Goal: Task Accomplishment & Management: Use online tool/utility

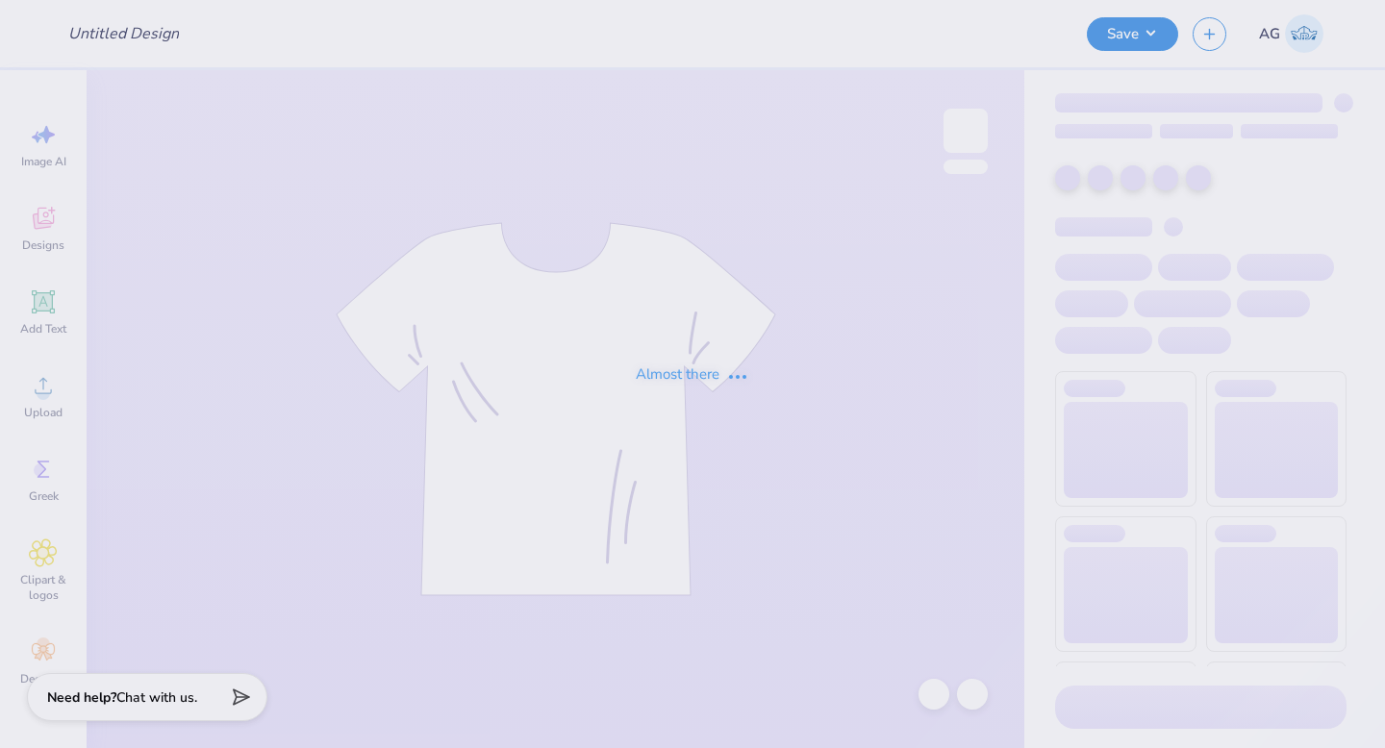
type input "Mock"
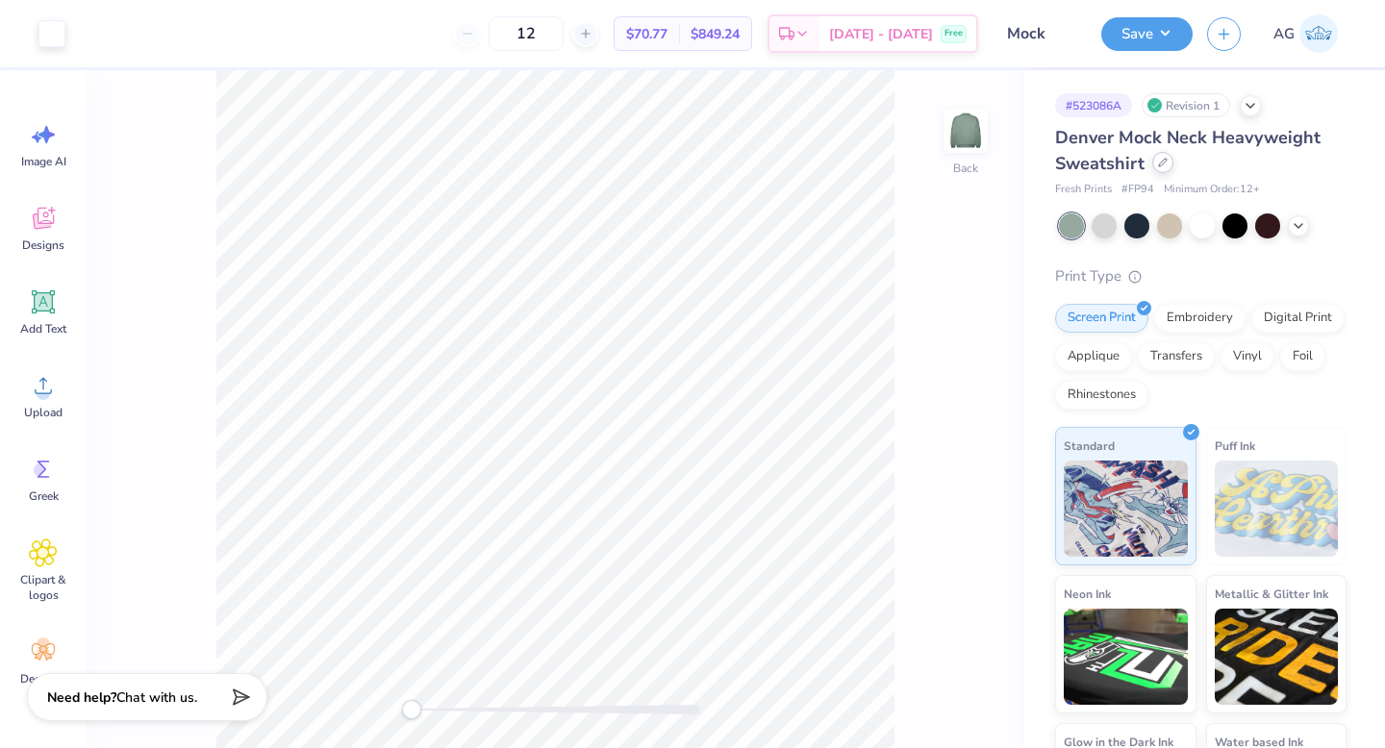
click at [1161, 165] on icon at bounding box center [1163, 163] width 10 height 10
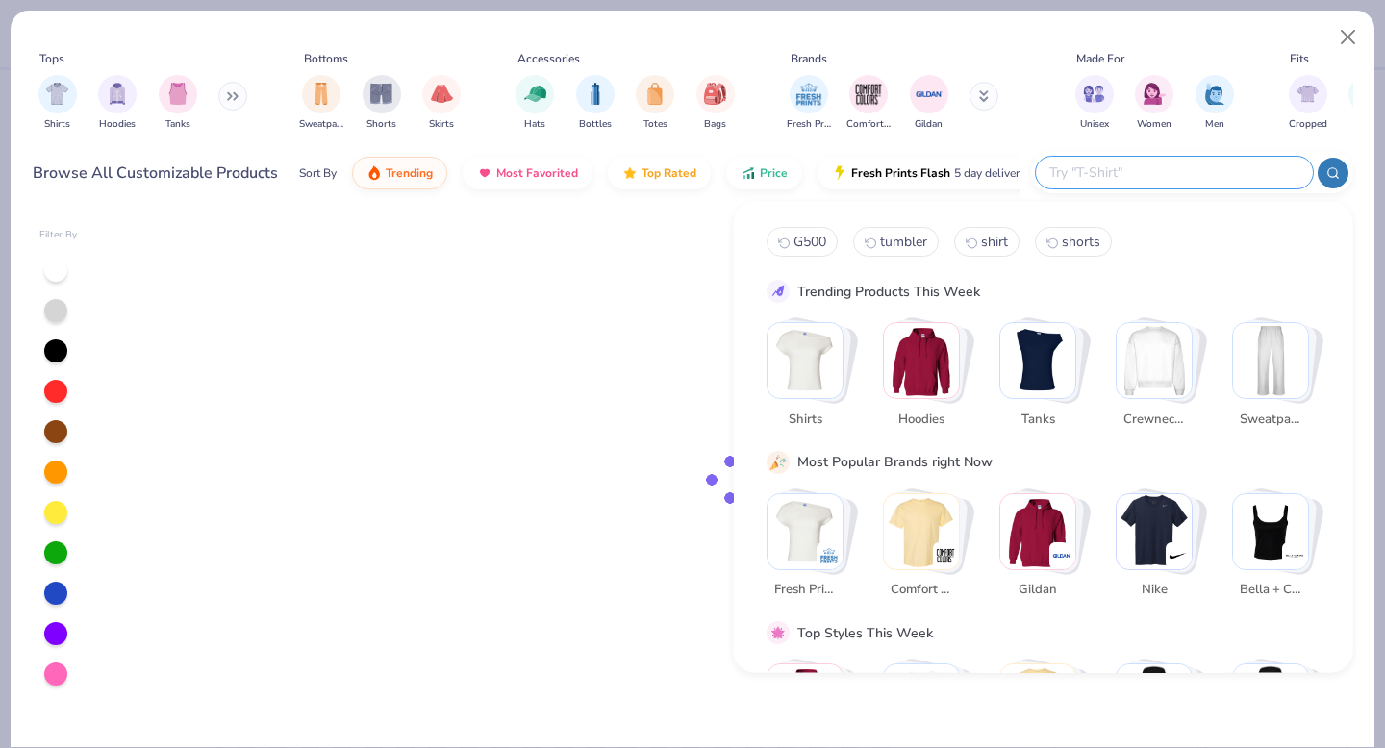
click at [1182, 180] on input "text" at bounding box center [1173, 173] width 252 height 22
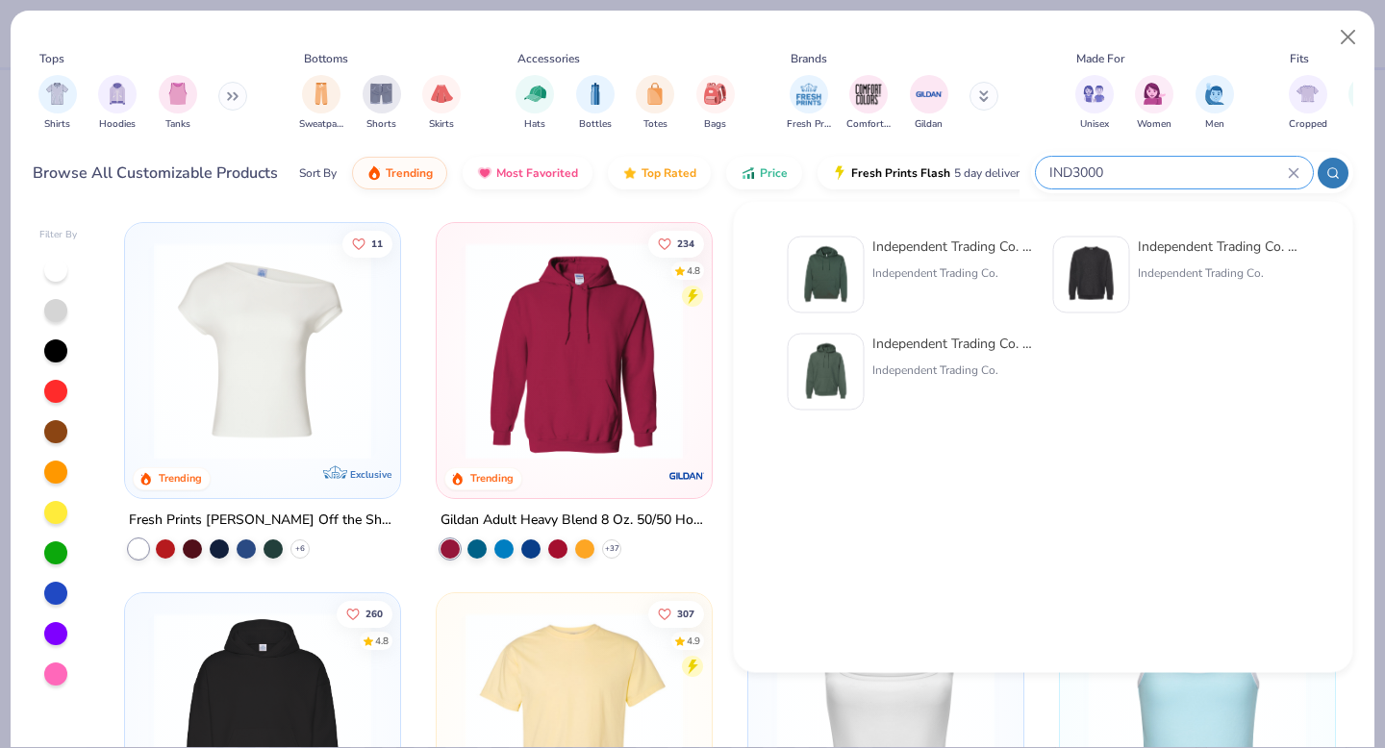
type input "IND3000"
click at [1094, 278] on img at bounding box center [1092, 275] width 60 height 60
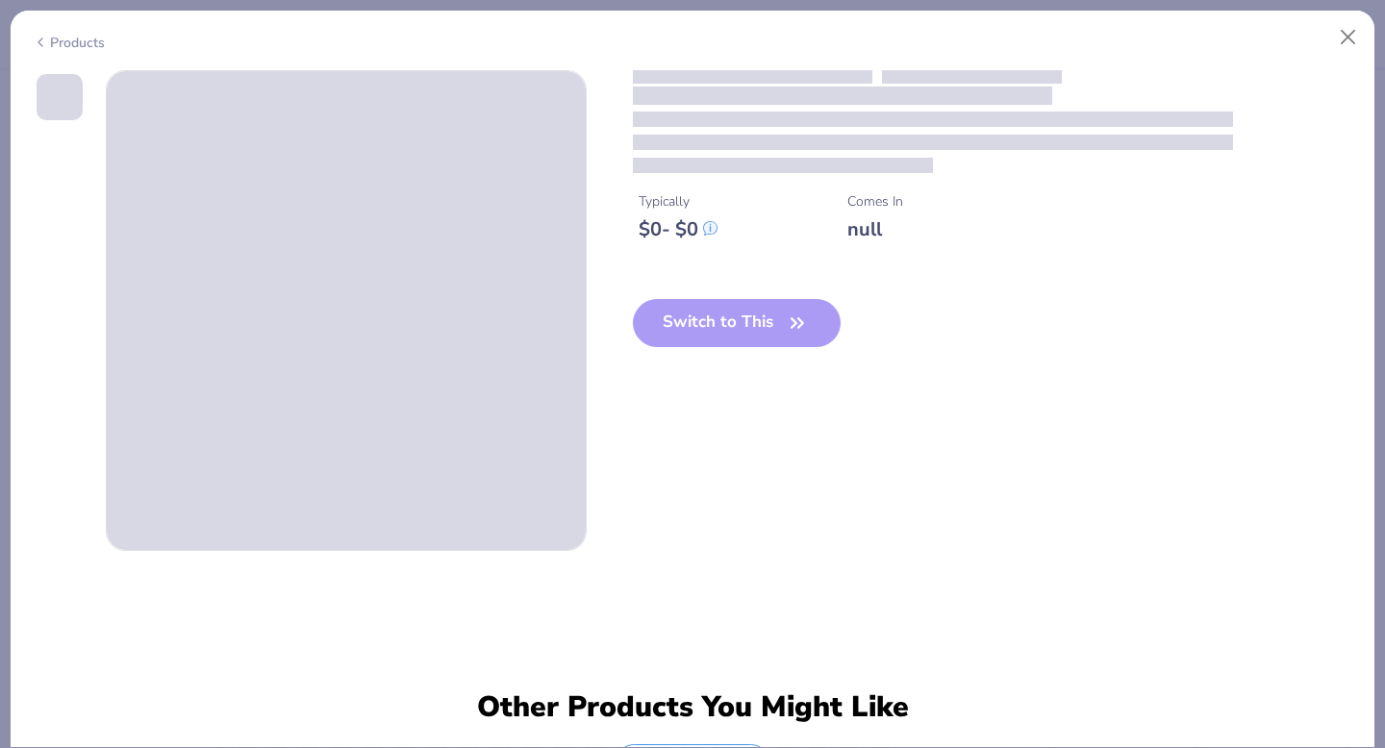
click at [1170, 249] on div "Independent Trading Co. Legend - Premium Heavyweight Cross-Grain Sweatshirt" at bounding box center [1219, 247] width 162 height 20
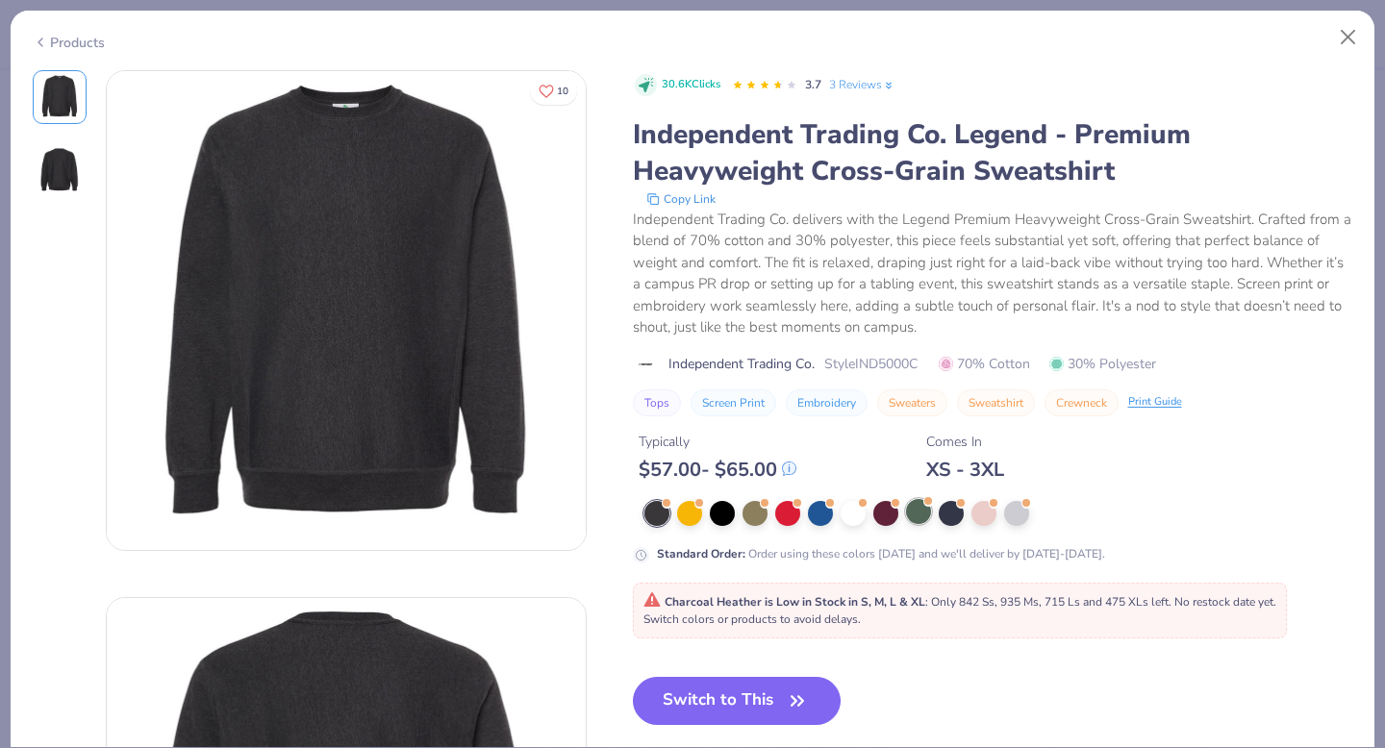
click at [918, 513] on div at bounding box center [918, 511] width 25 height 25
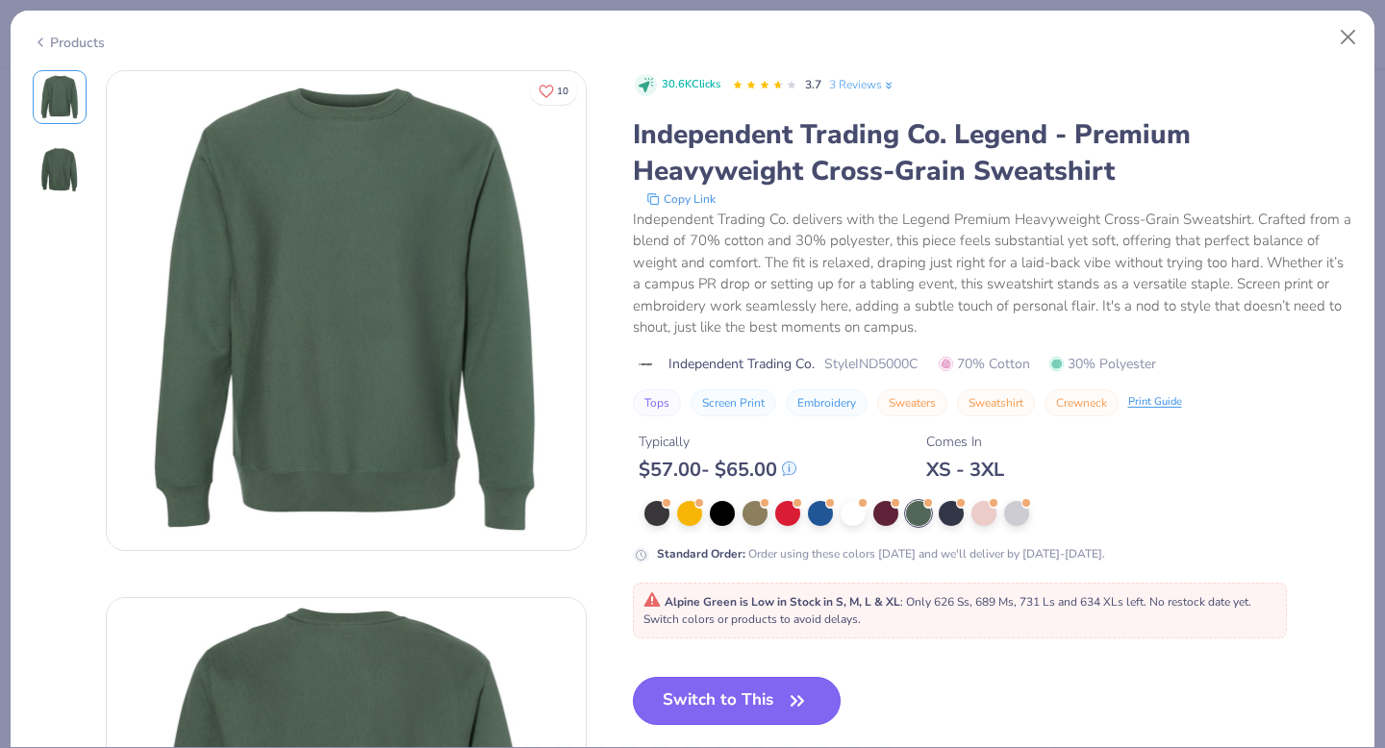
click at [767, 692] on button "Switch to This" at bounding box center [737, 701] width 209 height 48
click at [746, 708] on button "Switch to This" at bounding box center [737, 701] width 209 height 48
click at [740, 695] on button "Switch to This" at bounding box center [737, 701] width 209 height 48
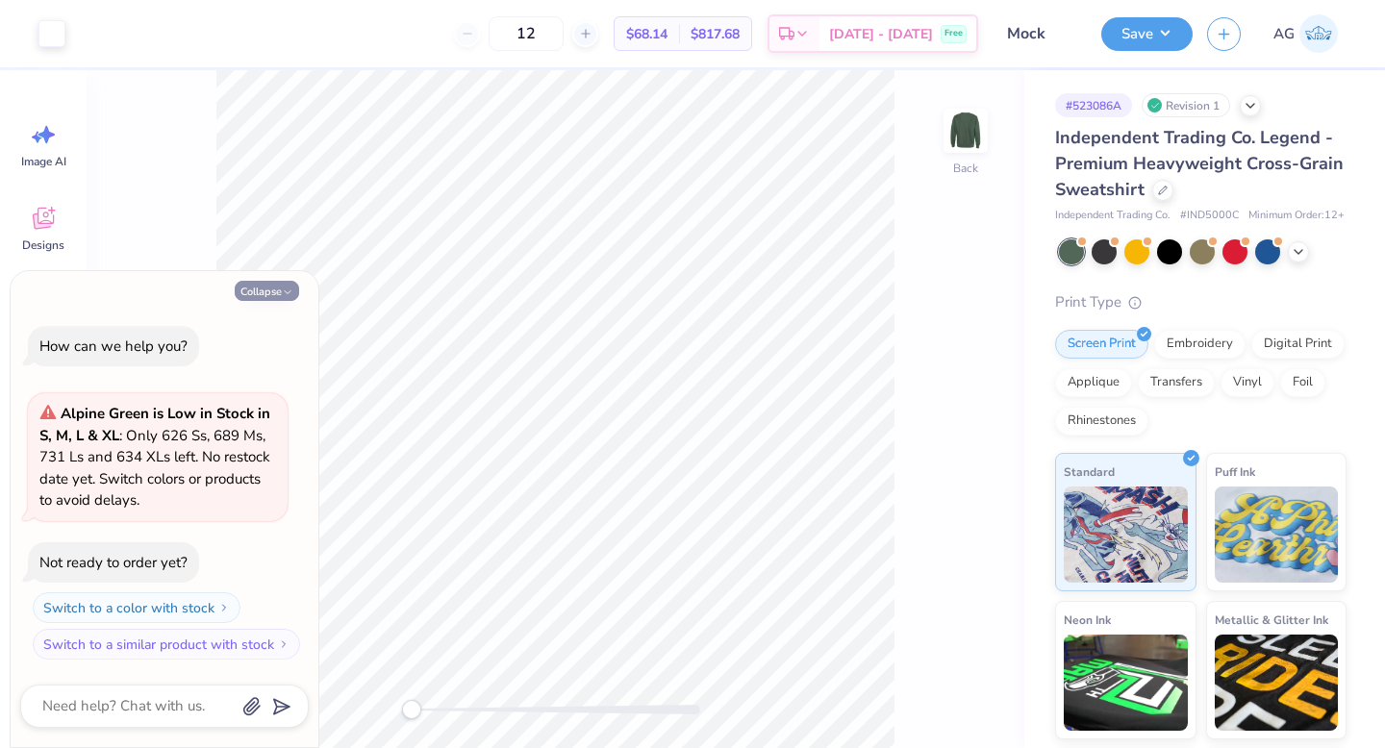
click at [271, 289] on button "Collapse" at bounding box center [267, 291] width 64 height 20
type textarea "x"
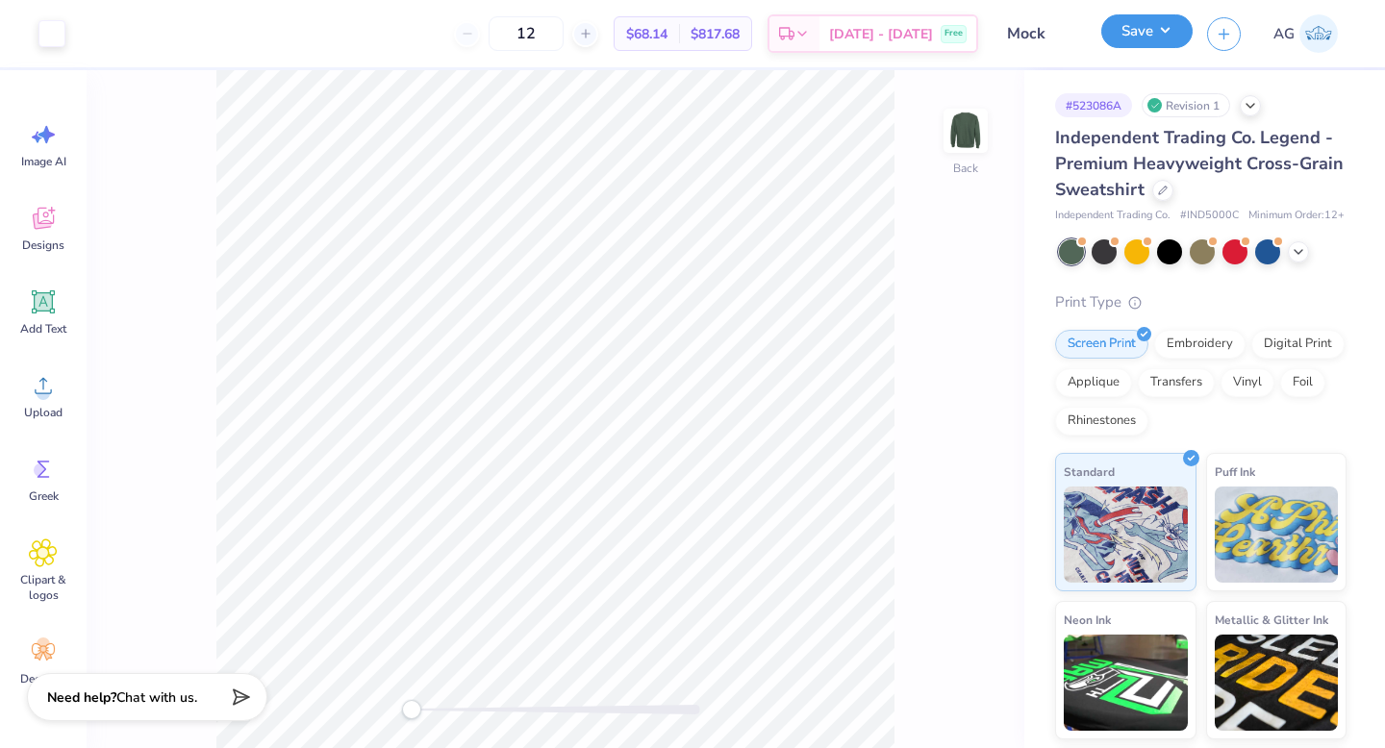
click at [1164, 38] on button "Save" at bounding box center [1146, 31] width 91 height 34
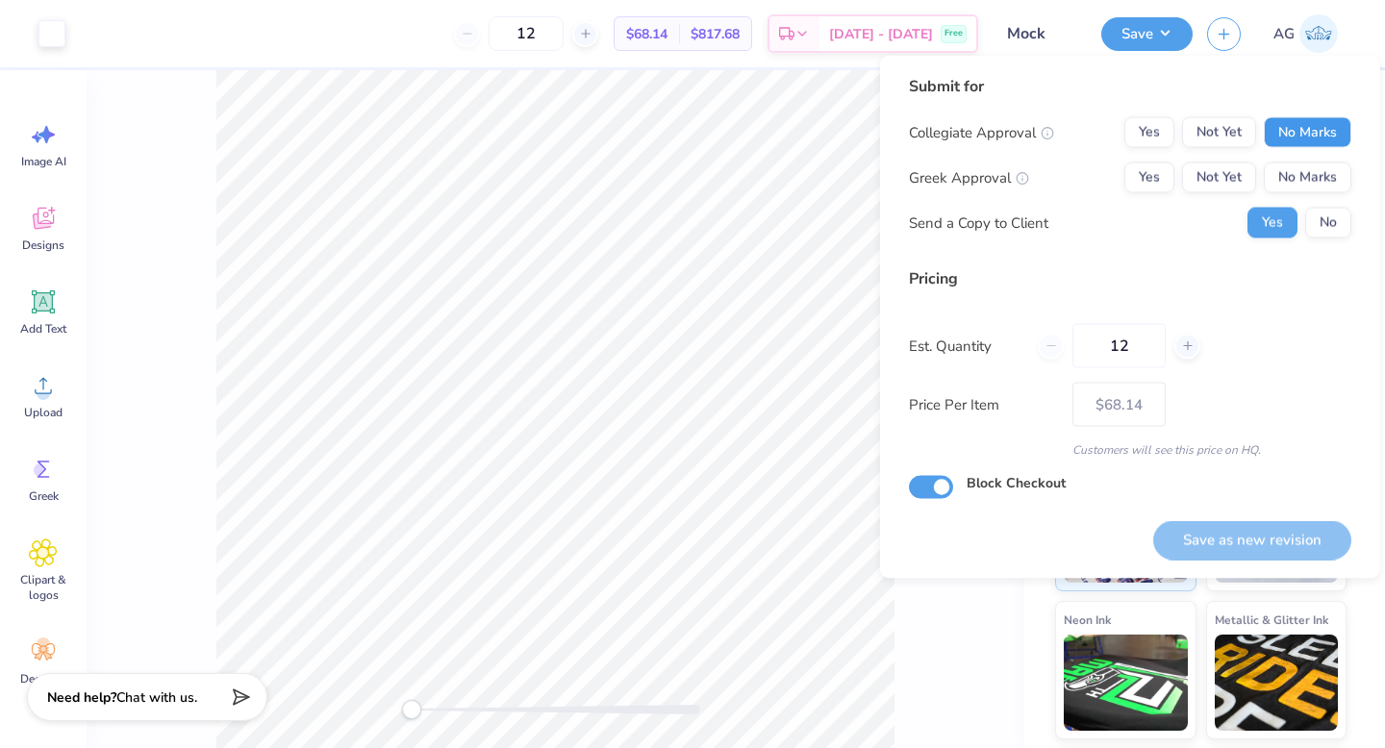
click at [1299, 124] on button "No Marks" at bounding box center [1308, 132] width 88 height 31
click at [1150, 170] on button "Yes" at bounding box center [1149, 178] width 50 height 31
click at [1137, 339] on input "12" at bounding box center [1118, 346] width 93 height 44
type input "1"
type input "0"
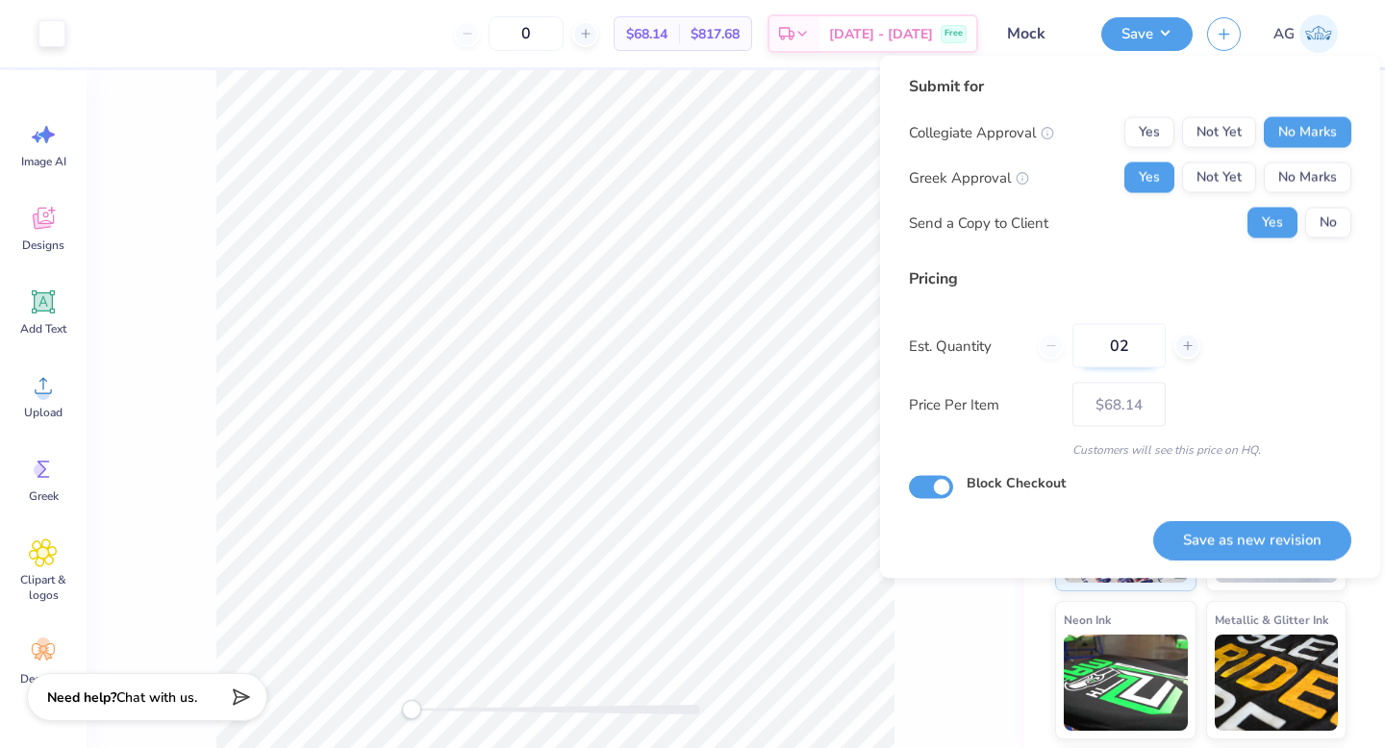
type input "024"
type input "24"
type input "– –"
type input "24"
type input "$61.49"
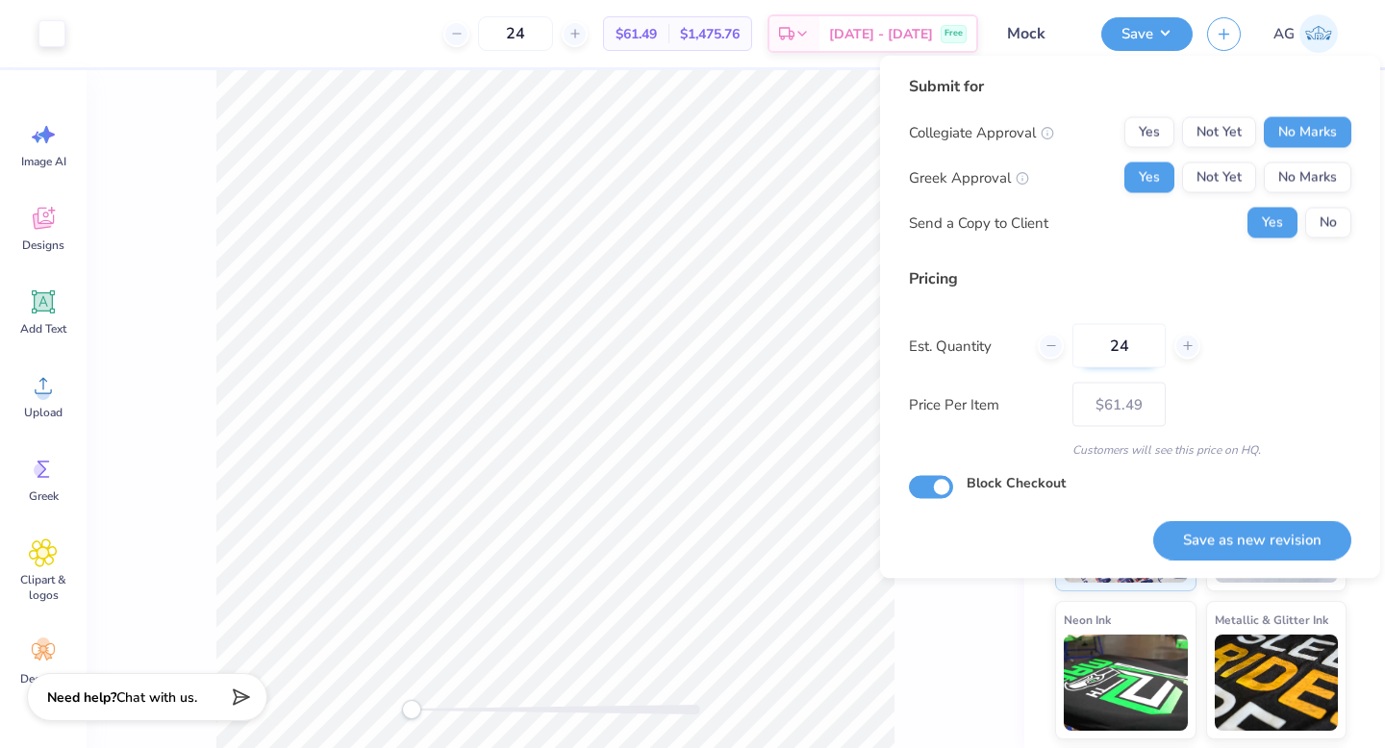
click at [1145, 343] on input "24" at bounding box center [1118, 346] width 93 height 44
type input "2"
type input "0"
type input "036"
type input "36"
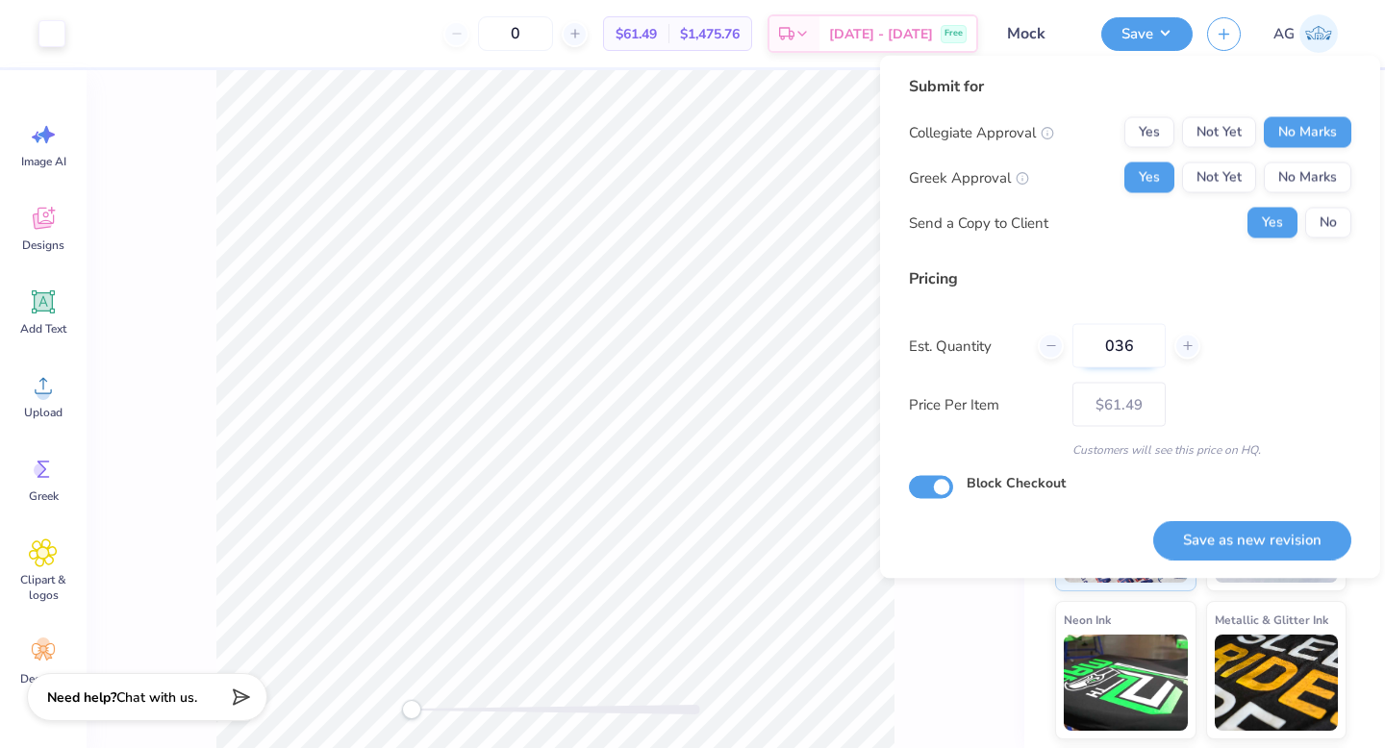
type input "– –"
type input "36"
type input "$60.15"
type input "36"
click at [1220, 542] on button "Save as new revision" at bounding box center [1252, 539] width 198 height 39
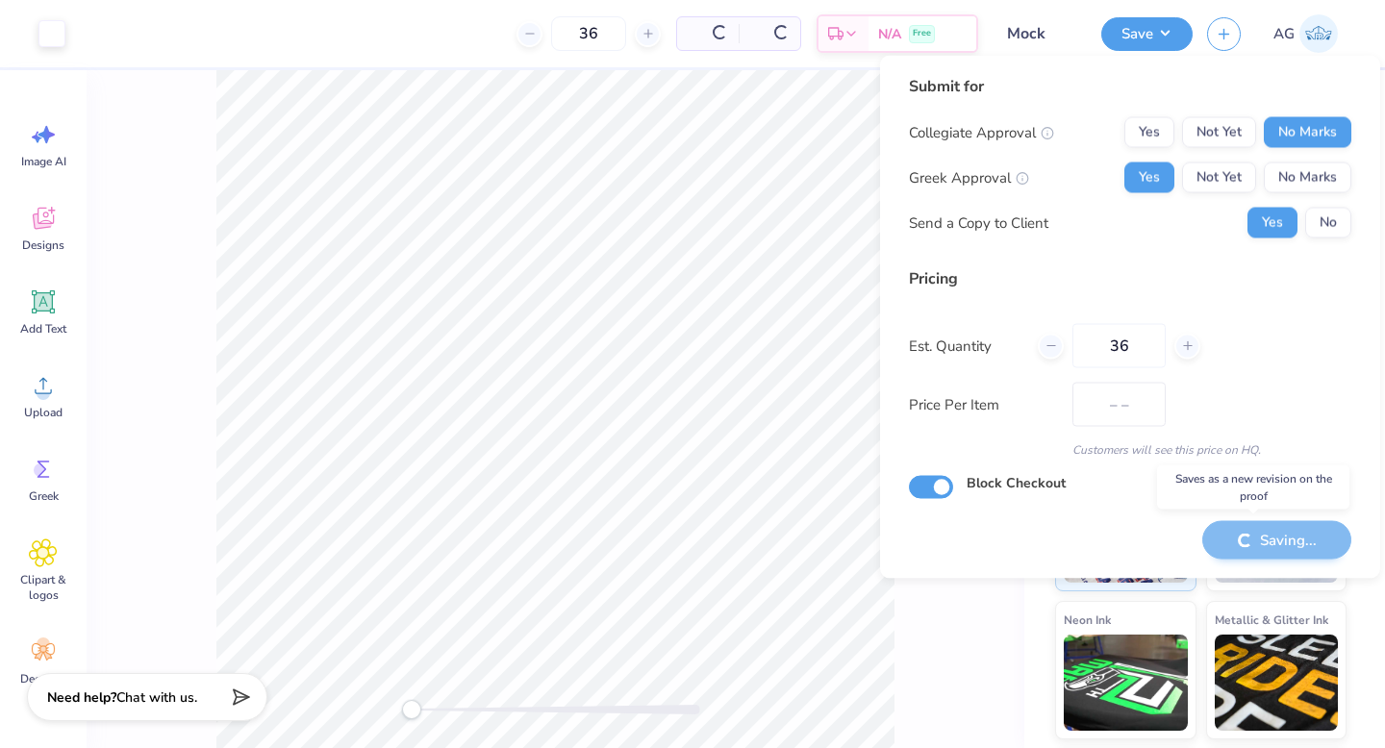
type input "$60.15"
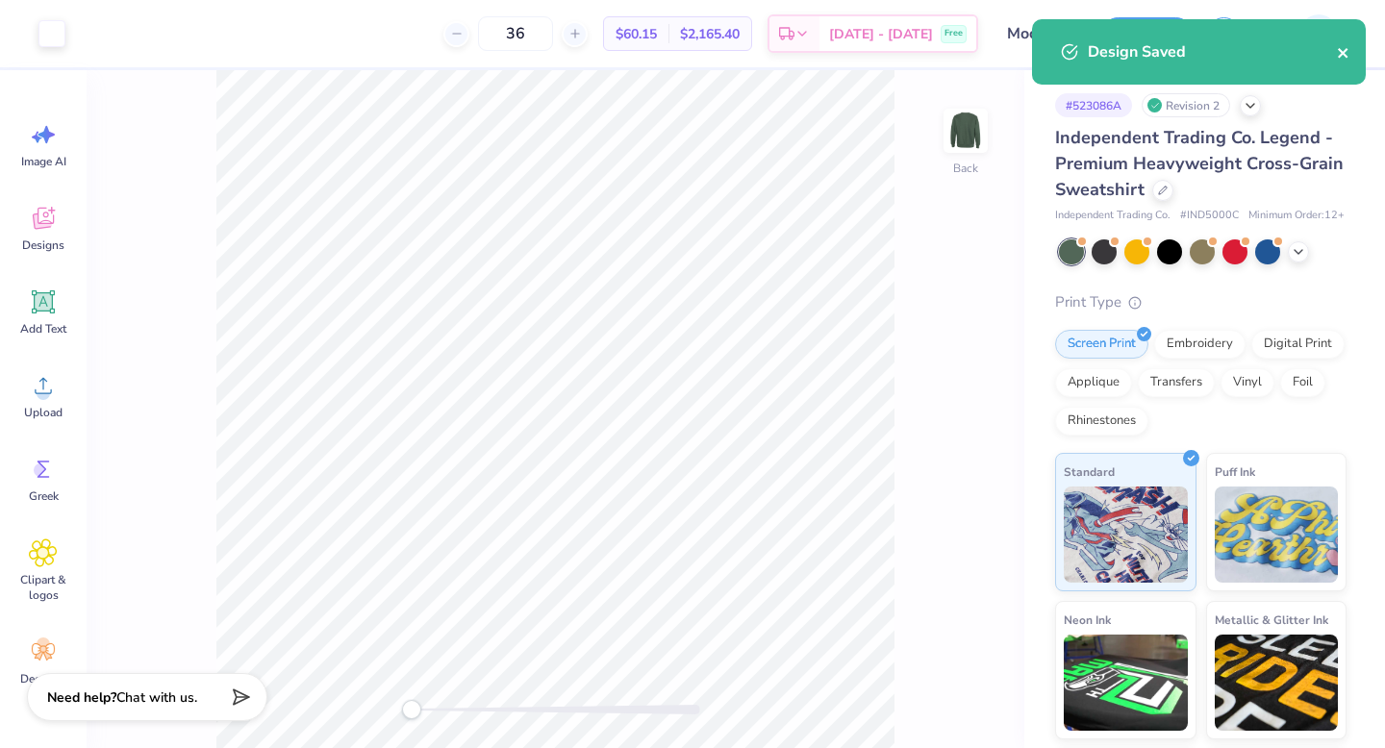
click at [1339, 43] on button "close" at bounding box center [1343, 51] width 13 height 23
